Goal: Information Seeking & Learning: Learn about a topic

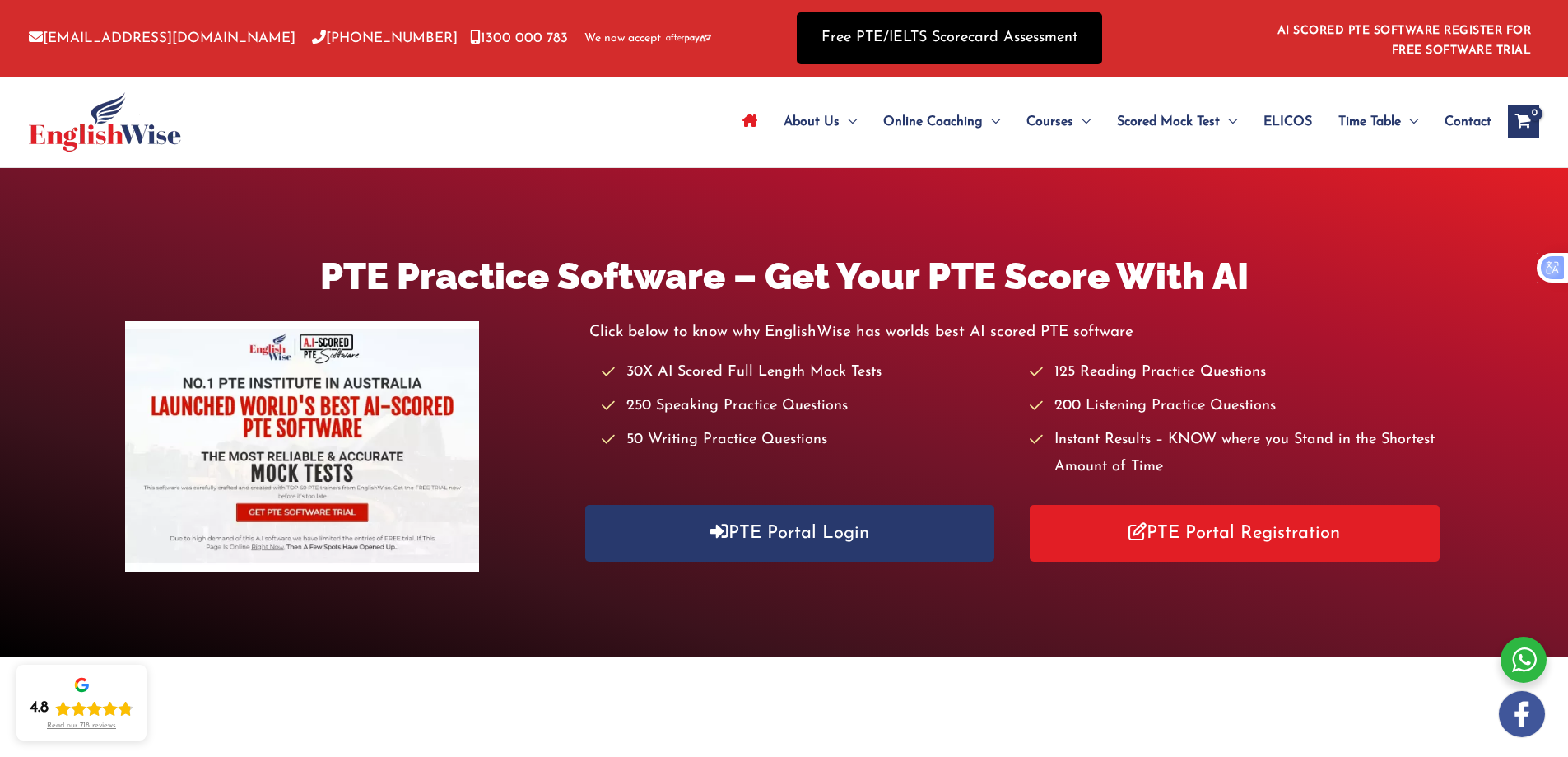
click at [1021, 32] on link "Free PTE/IELTS Scorecard Assessment" at bounding box center [950, 38] width 306 height 52
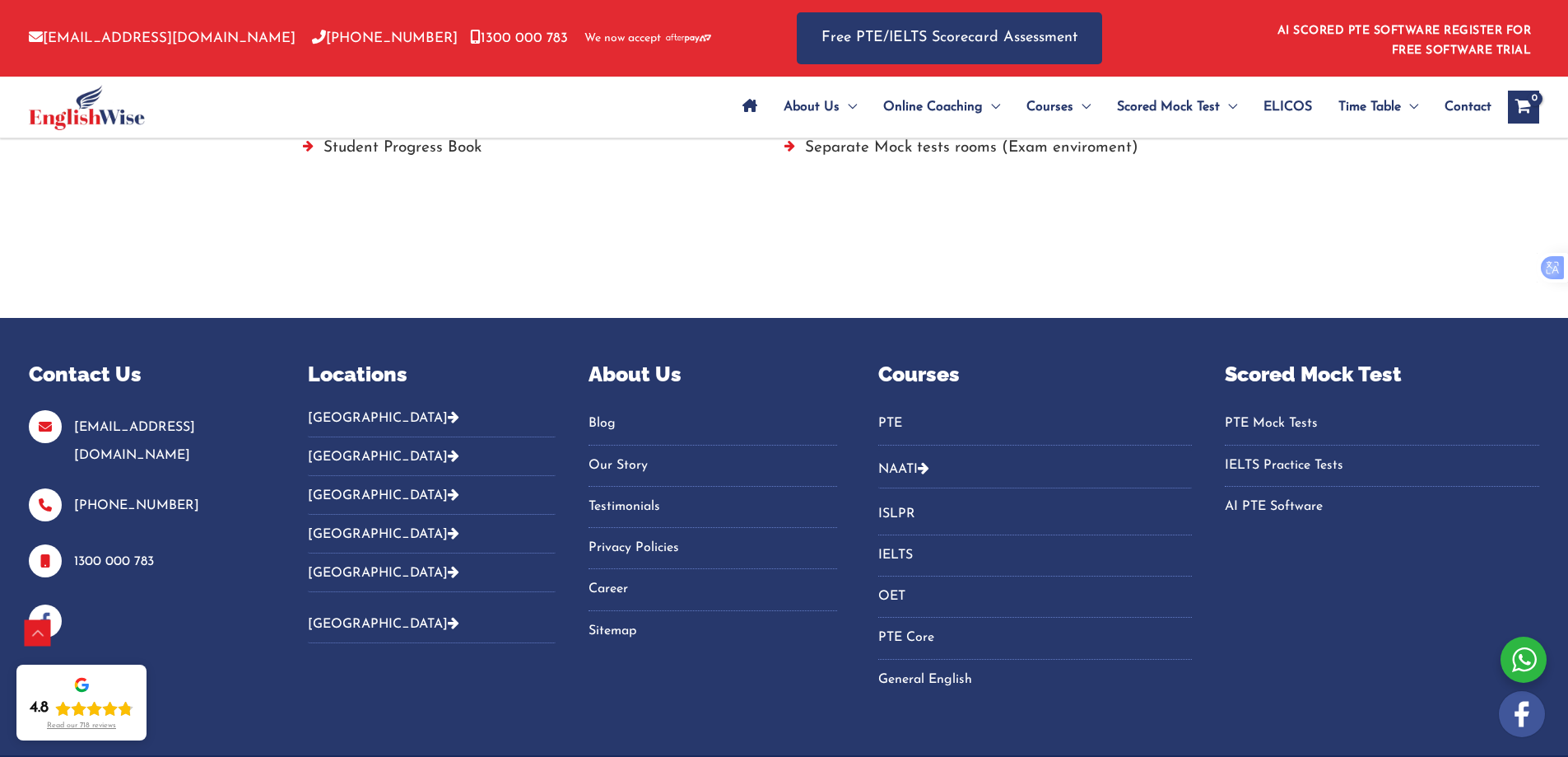
scroll to position [1535, 0]
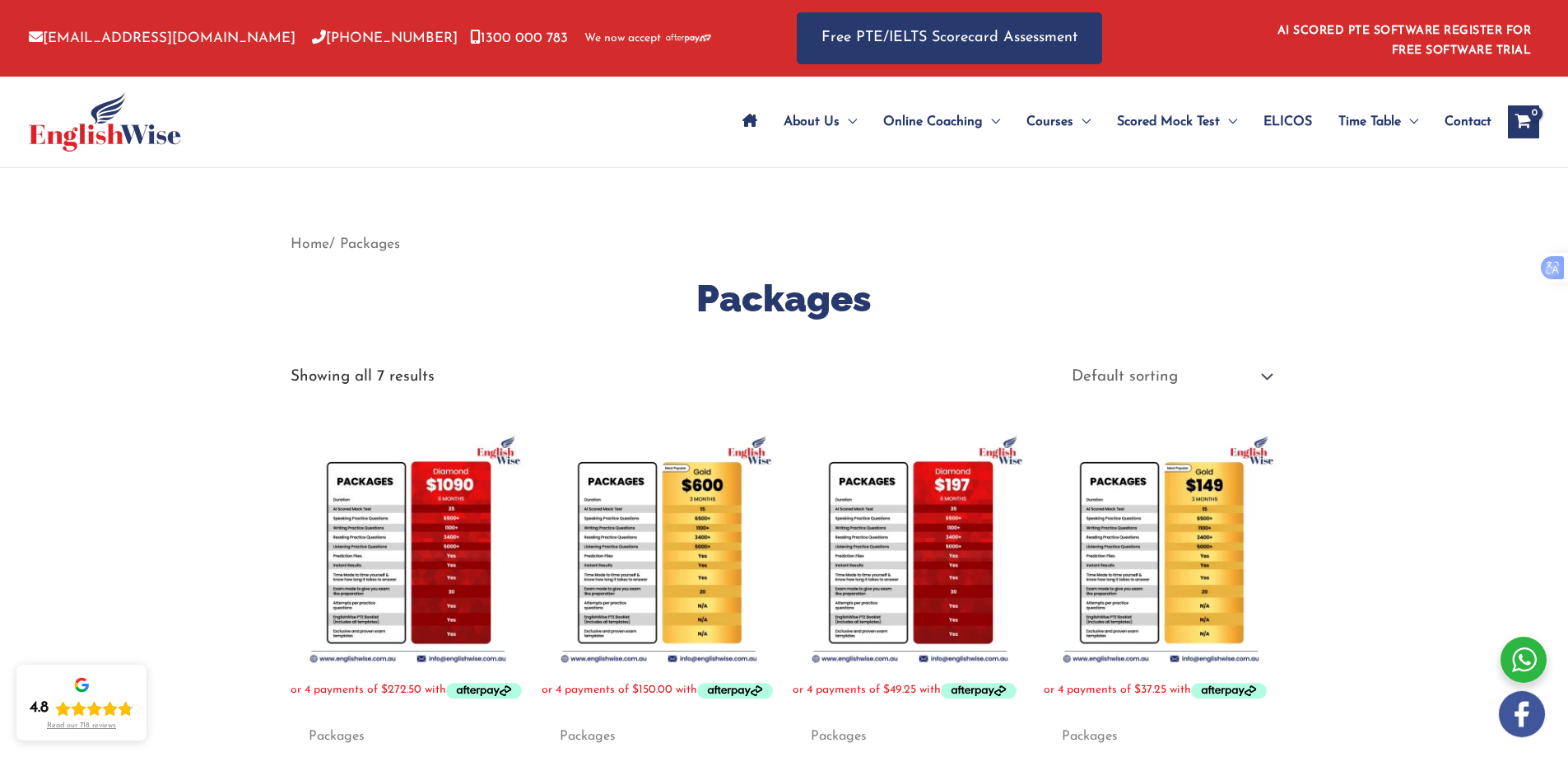
scroll to position [82, 0]
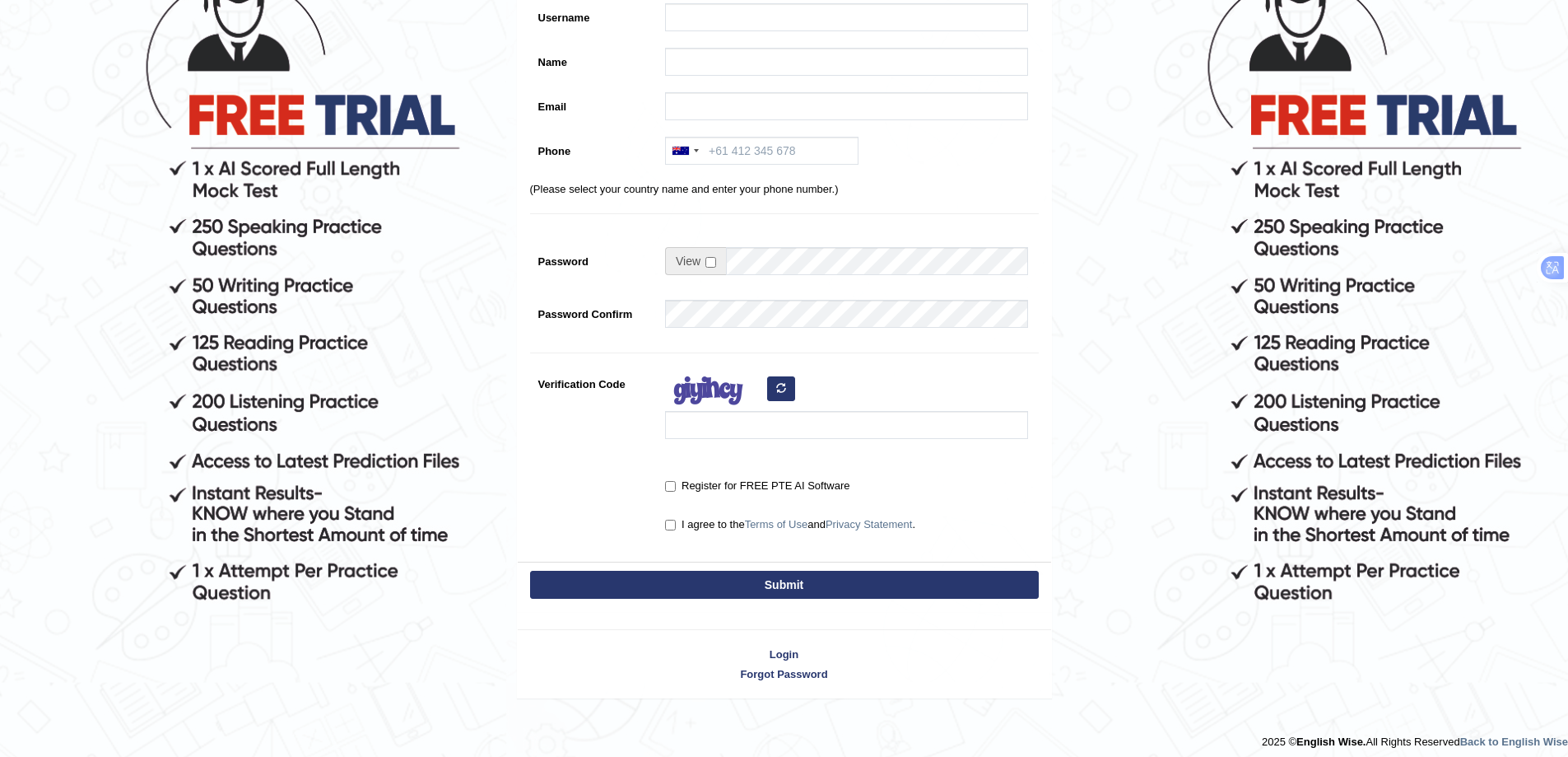
scroll to position [210, 0]
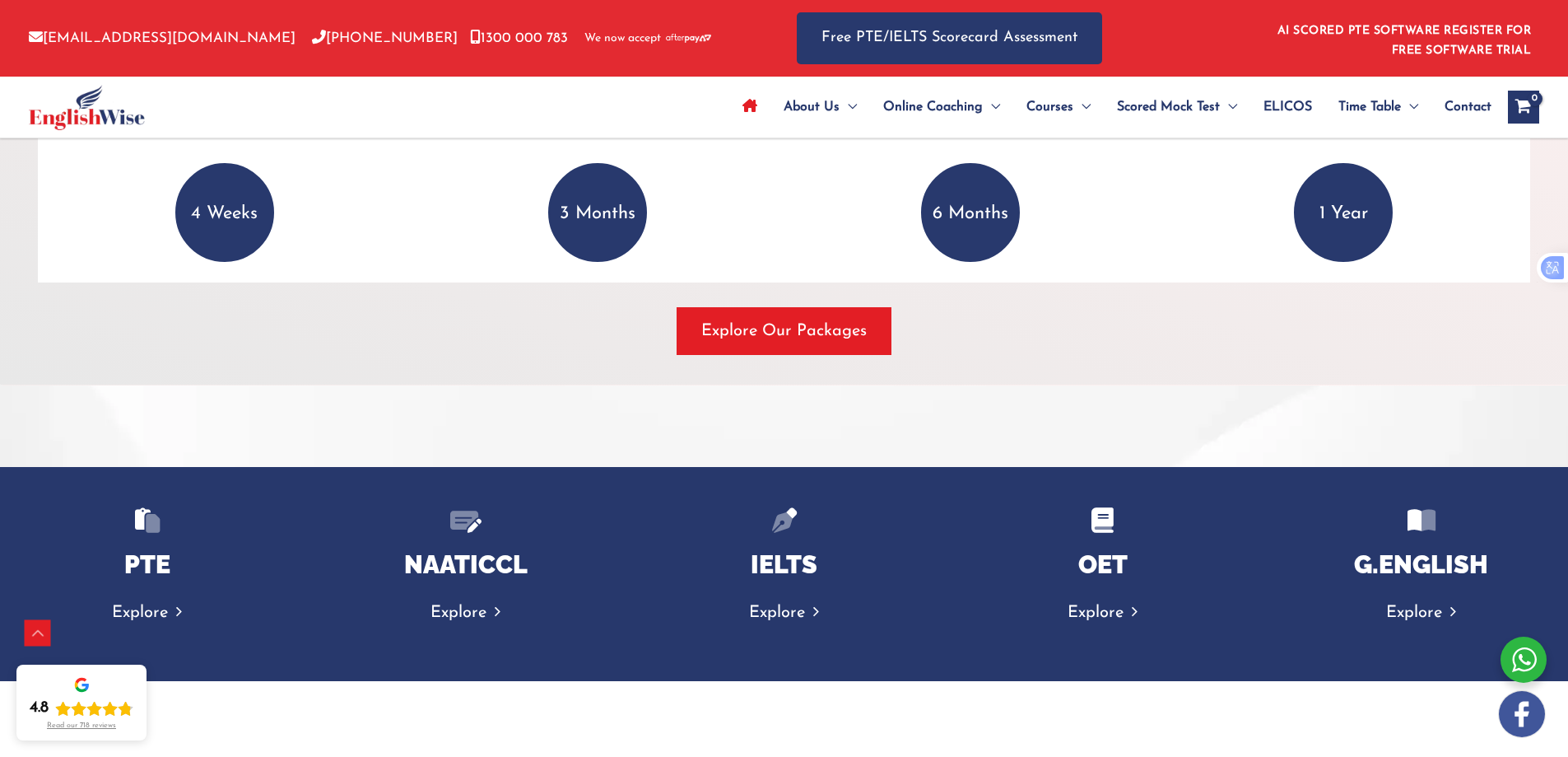
scroll to position [2388, 0]
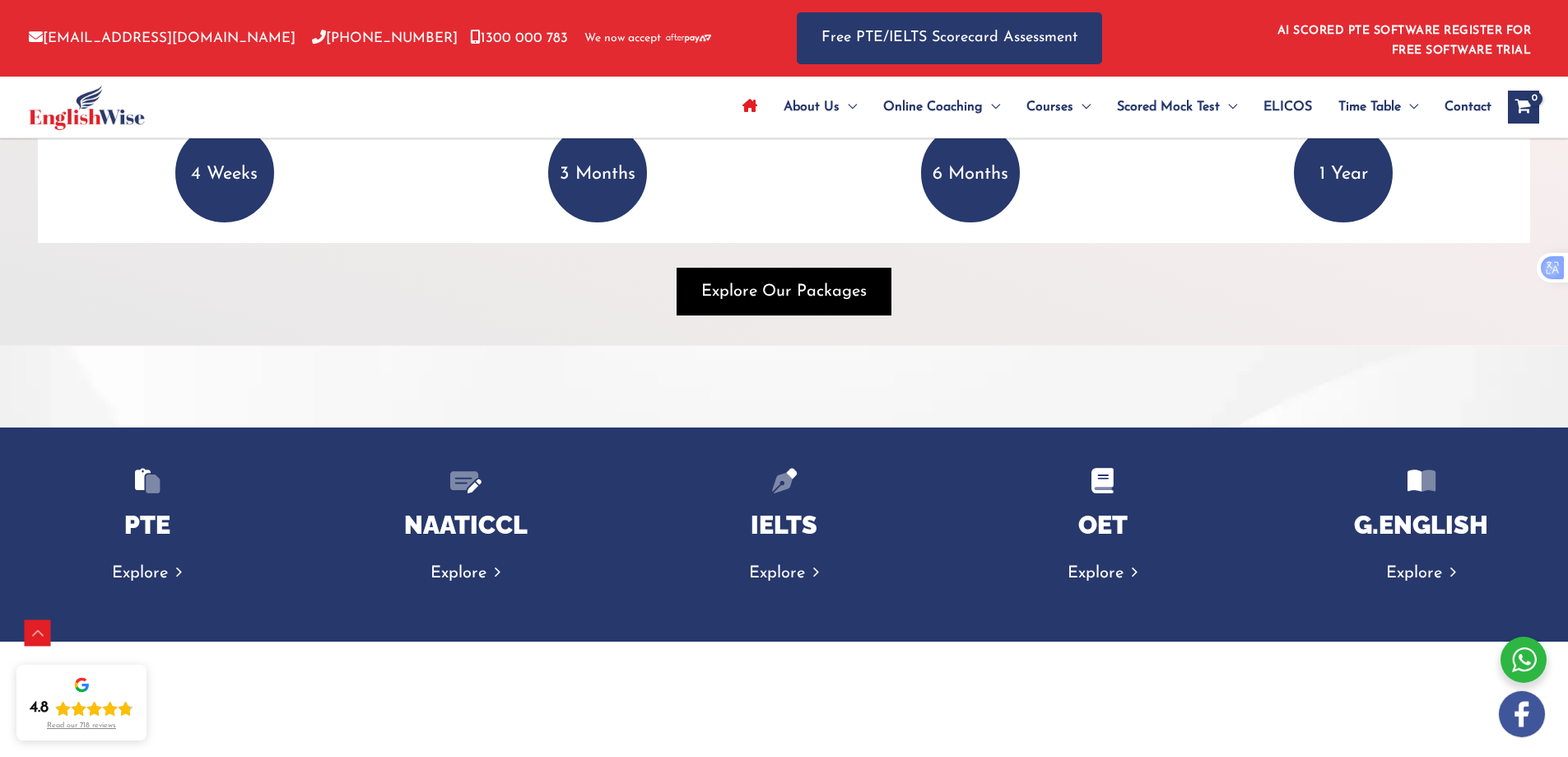
click at [769, 291] on span "Explore Our Packages" at bounding box center [784, 291] width 166 height 23
